Goal: Information Seeking & Learning: Learn about a topic

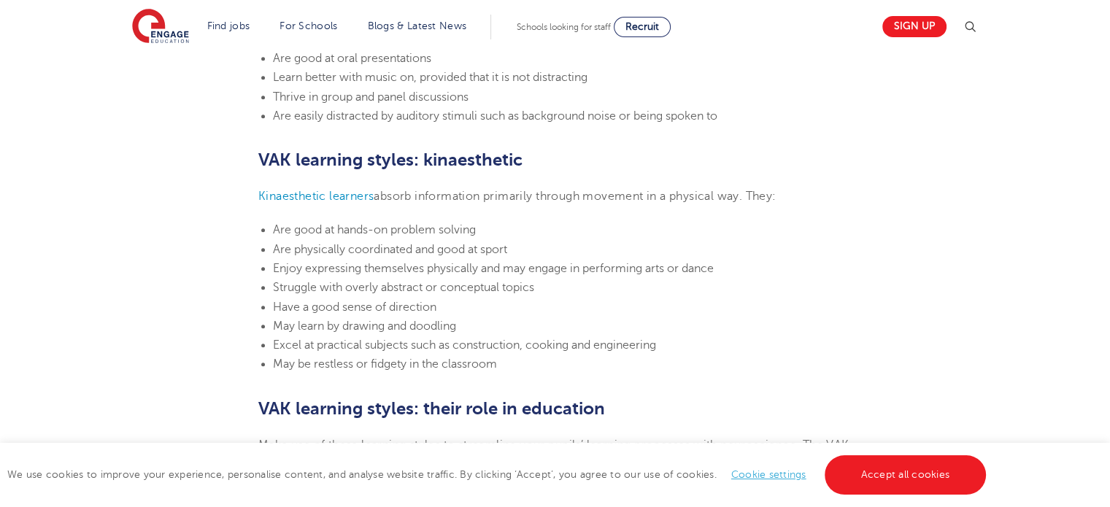
scroll to position [1424, 0]
click at [228, 193] on section "[DATE] VAK learning styles: what are they and what do they mean? Engage Educati…" at bounding box center [554, 0] width 885 height 2042
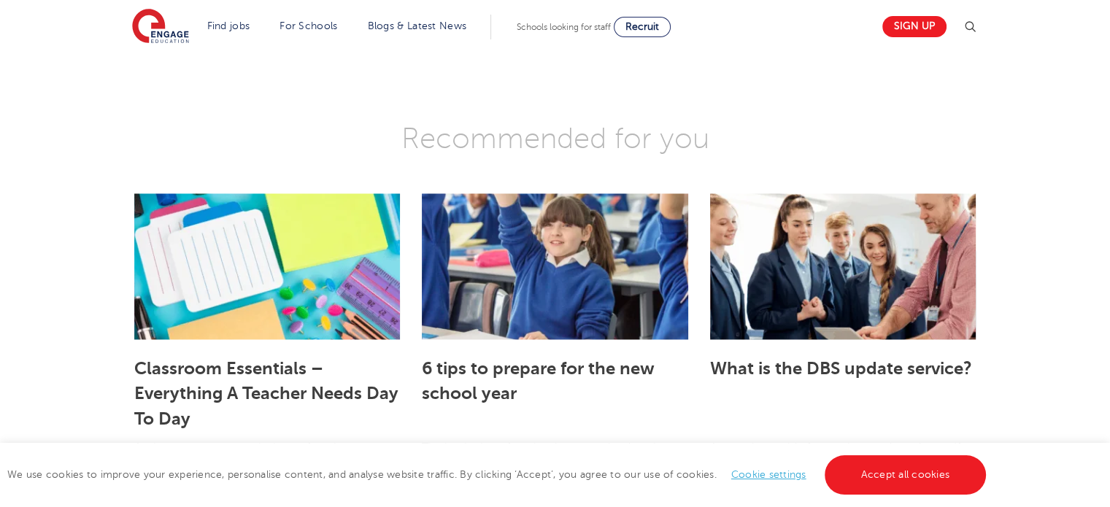
scroll to position [2373, 0]
